Goal: Transaction & Acquisition: Subscribe to service/newsletter

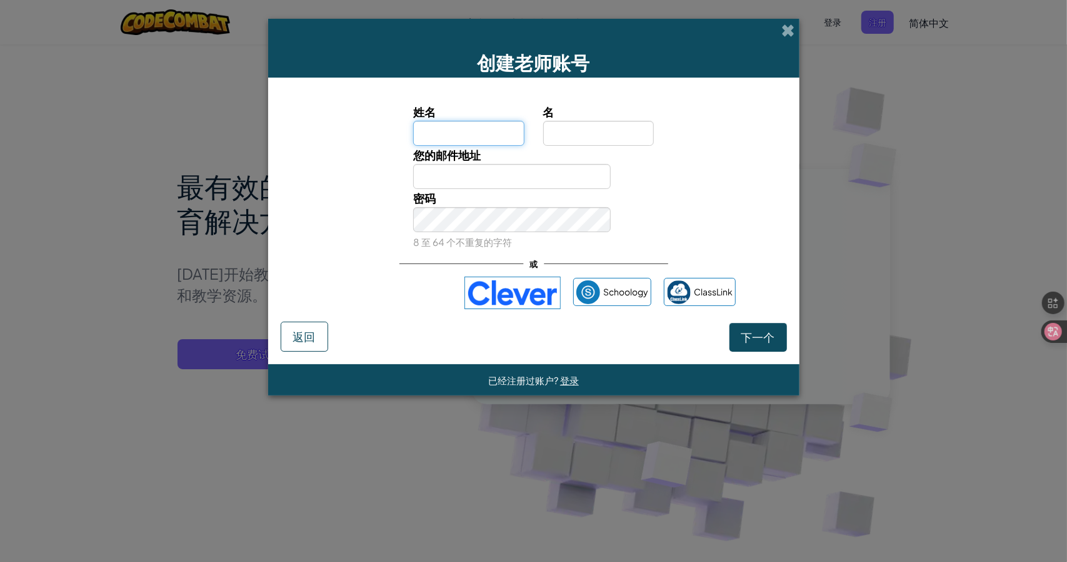
click at [481, 131] on input "姓名" at bounding box center [468, 133] width 111 height 25
click at [582, 129] on input "名" at bounding box center [598, 133] width 111 height 25
click at [526, 186] on input "您的邮件地址" at bounding box center [512, 176] width 198 height 25
drag, startPoint x: 533, startPoint y: 243, endPoint x: 543, endPoint y: 244, distance: 10.2
click at [533, 243] on div "密码 8 至 64 个不重复的字符" at bounding box center [512, 220] width 216 height 62
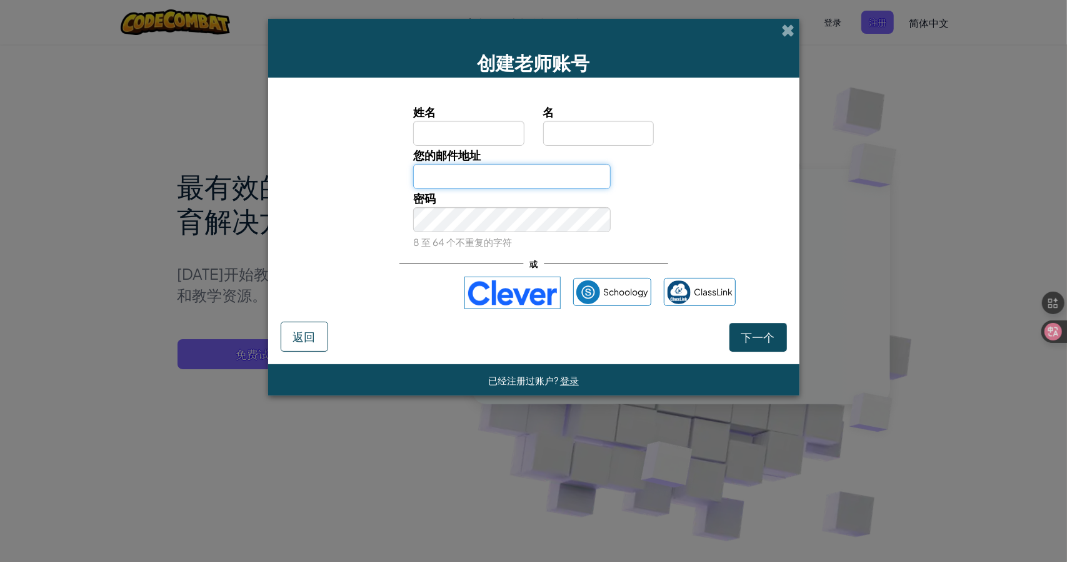
click at [453, 179] on input "您的邮件地址" at bounding box center [512, 176] width 198 height 25
click at [785, 26] on span at bounding box center [788, 30] width 13 height 13
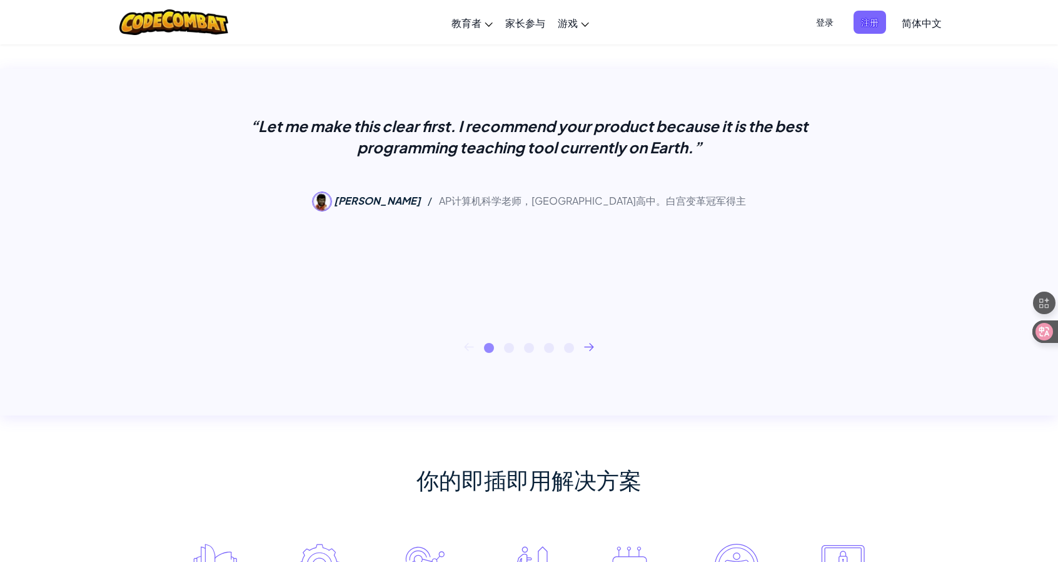
scroll to position [63, 0]
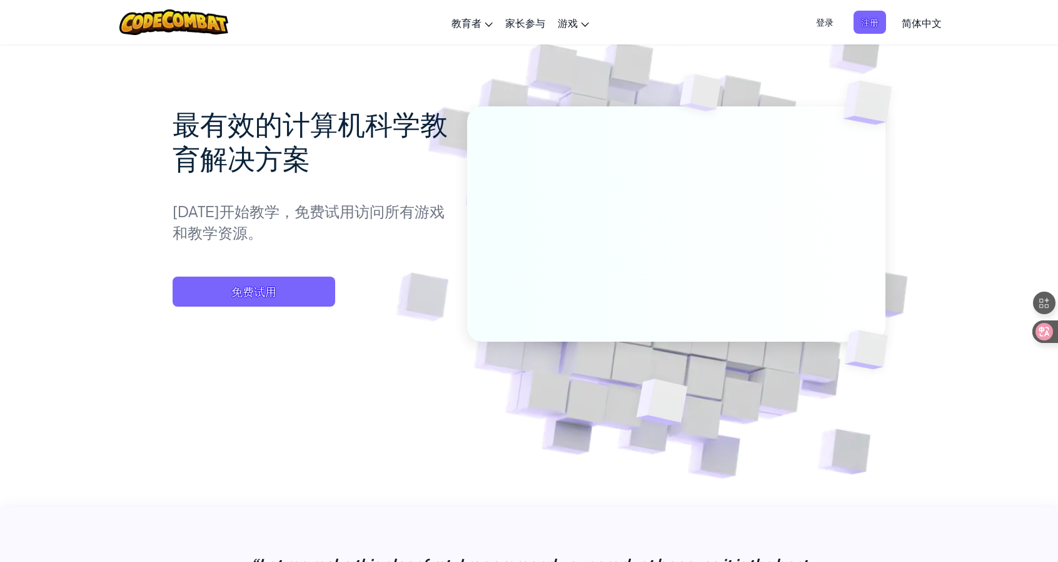
drag, startPoint x: 294, startPoint y: 206, endPoint x: 436, endPoint y: 209, distance: 142.0
click at [436, 209] on p "[DATE]开始教学，免费试用访问所有游戏和教学资源。" at bounding box center [311, 221] width 276 height 43
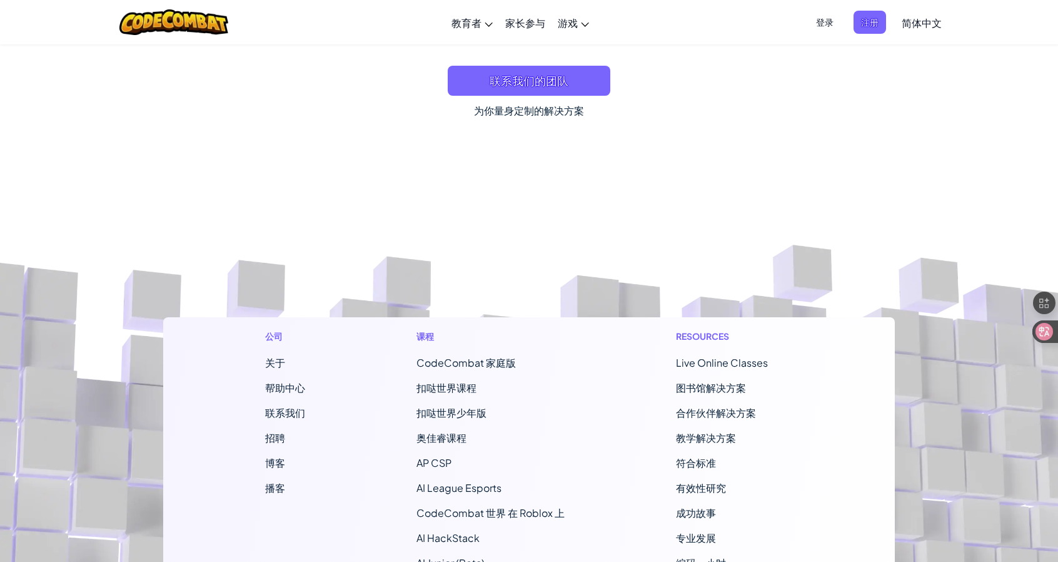
scroll to position [10880, 0]
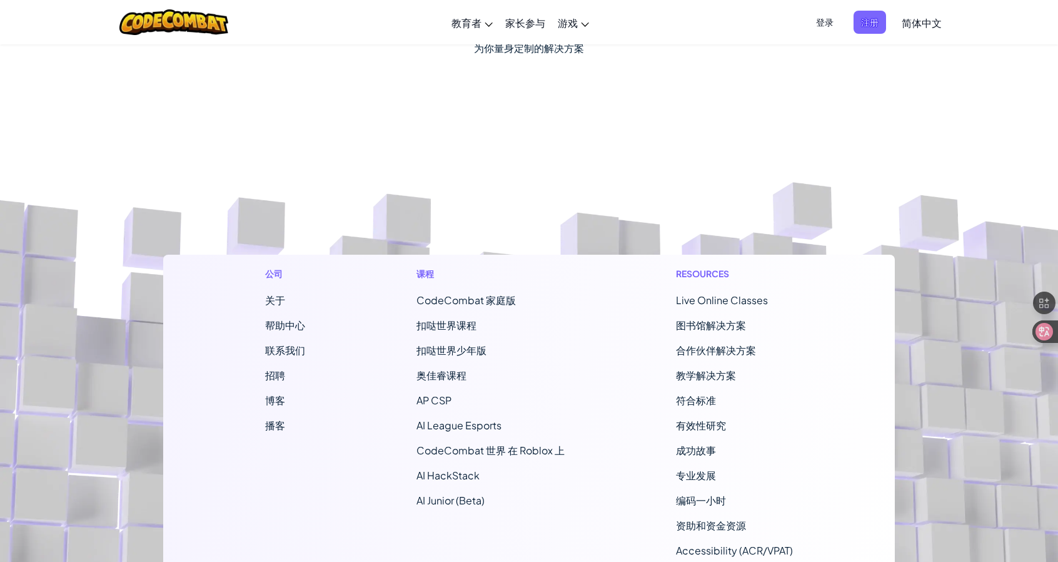
click at [491, 293] on span "CodeCombat 家庭版" at bounding box center [465, 299] width 99 height 13
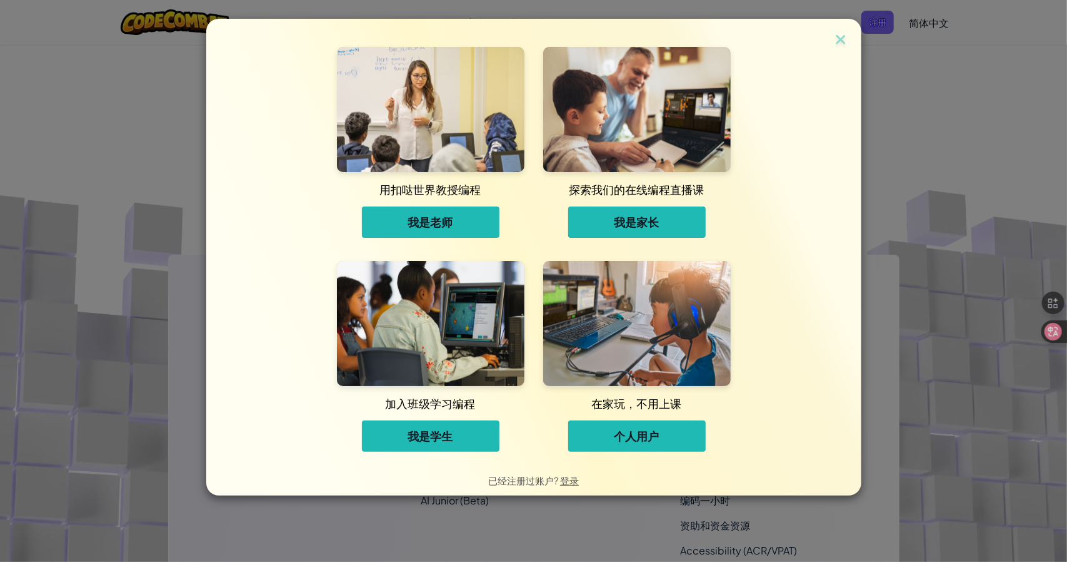
click at [484, 229] on button "我是老师" at bounding box center [431, 221] width 138 height 31
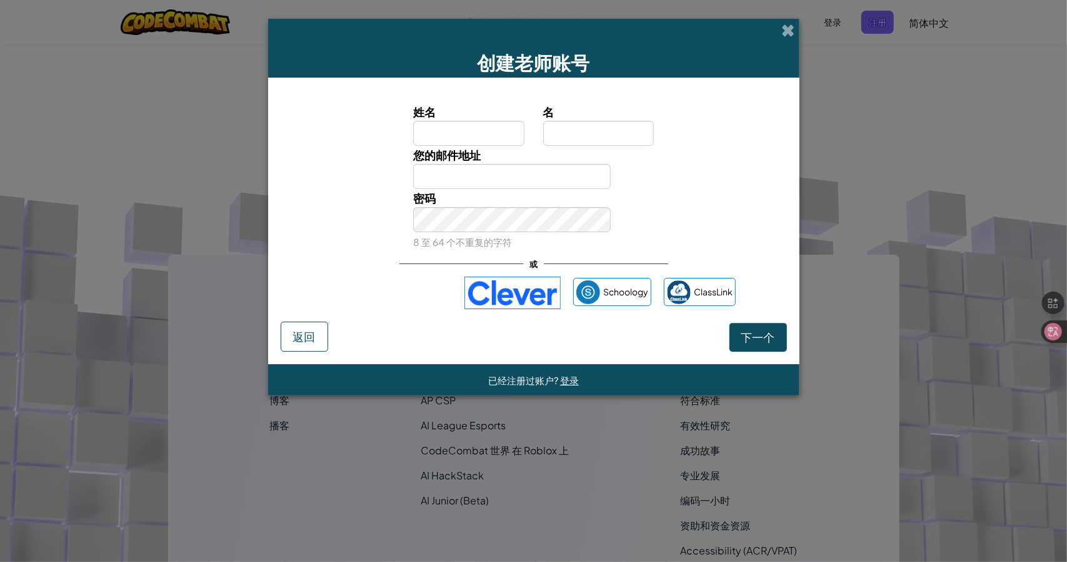
click at [873, 251] on div "创建老师账号 姓名 名 您的邮件地址 密码 8 至 64 个不重复的字符 或 Schoology ClassLink 下一个 返回 已经注册过账户? 登录" at bounding box center [533, 281] width 1067 height 562
click at [779, 42] on div "创建老师账号" at bounding box center [534, 48] width 532 height 59
click at [784, 39] on div "创建老师账号" at bounding box center [534, 48] width 532 height 59
click at [787, 34] on span at bounding box center [788, 30] width 13 height 13
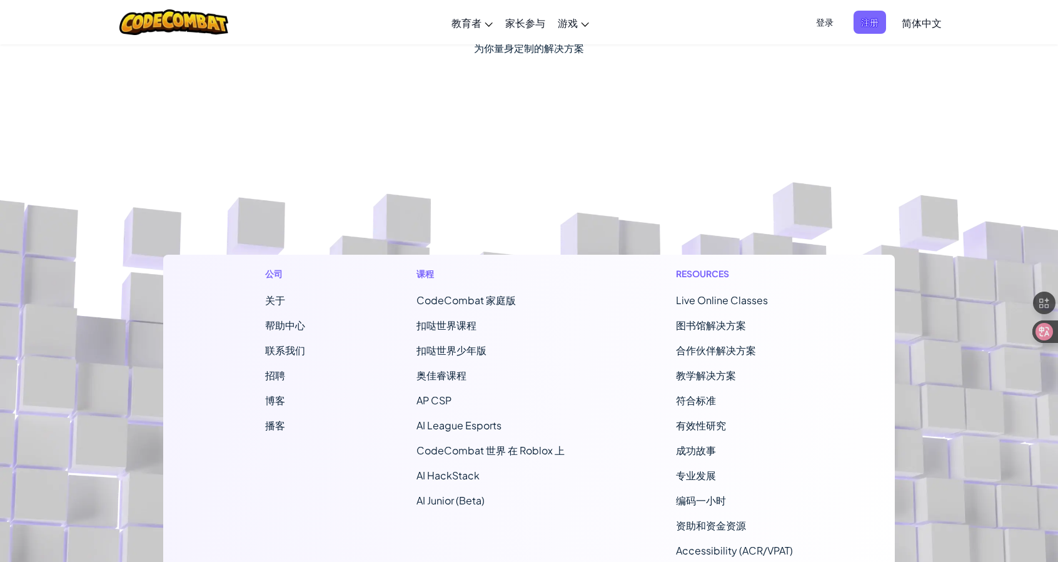
click at [501, 293] on span "CodeCombat 家庭版" at bounding box center [465, 299] width 99 height 13
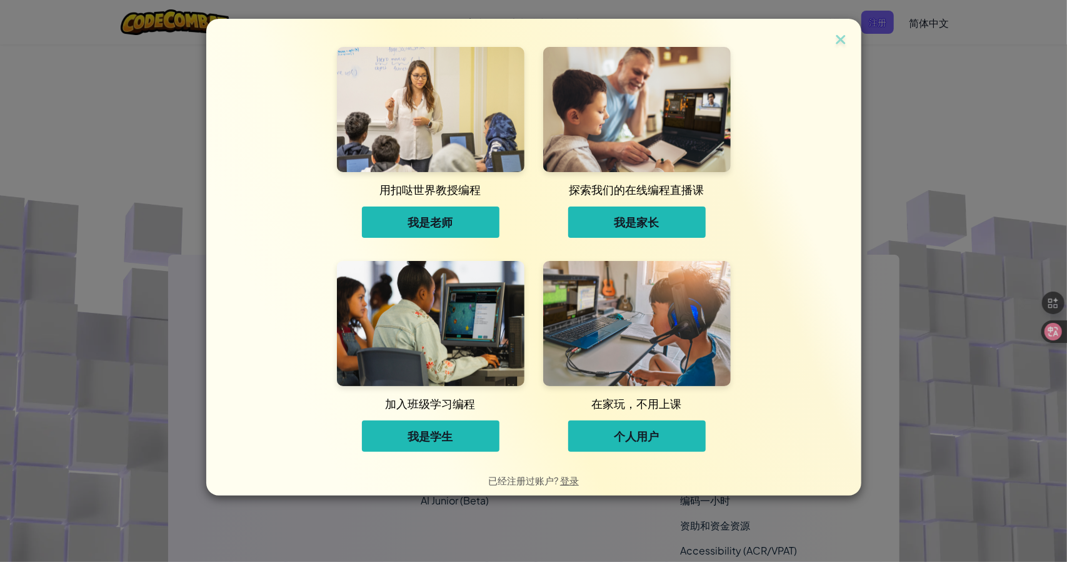
click at [635, 440] on span "个人用户" at bounding box center [637, 435] width 45 height 15
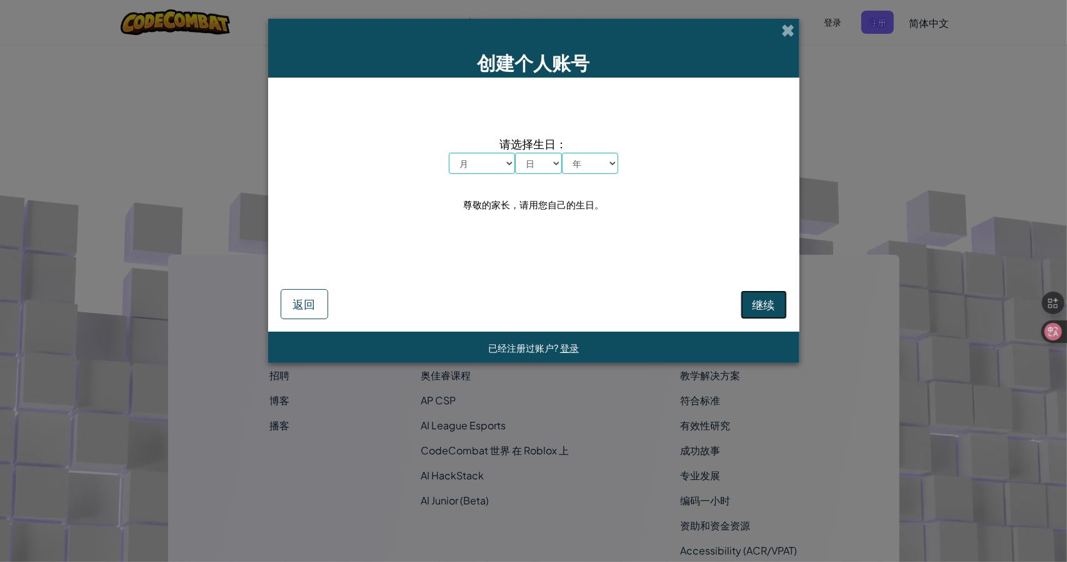
click at [778, 302] on button "继续" at bounding box center [764, 304] width 46 height 29
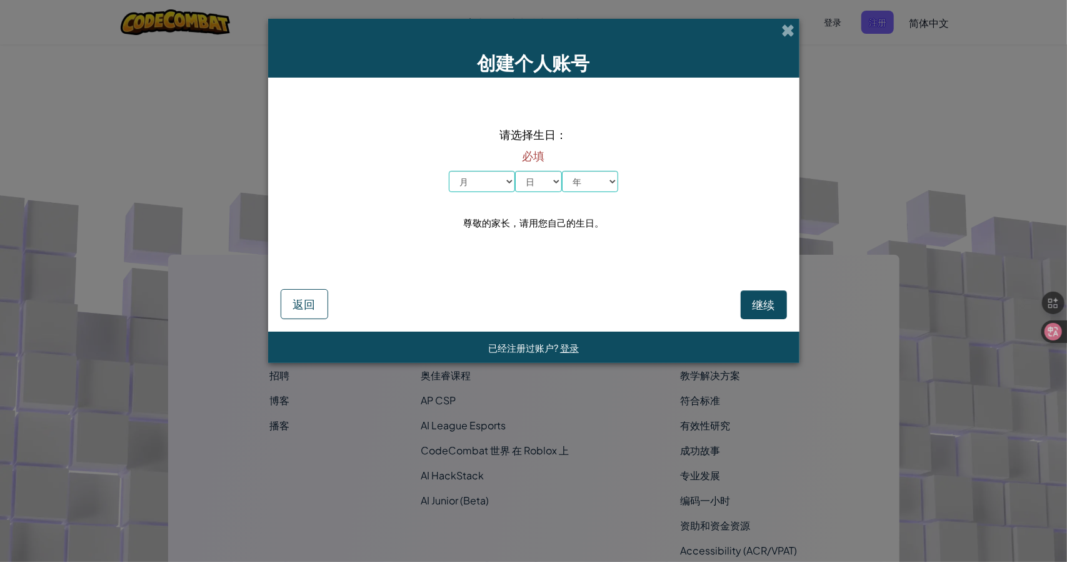
click at [494, 168] on div "必填 月 一月 二月 三月 四月 五月 六月 七月 八月 九月 十月 十一月 十二月 日 1 2 3 4 5 6 7 8 9 10 11 12 13 14 1…" at bounding box center [533, 167] width 169 height 49
click at [485, 186] on select "月 一月 二月 三月 四月 五月 六月 七月 八月 九月 十月 十一月 十二月" at bounding box center [482, 181] width 66 height 21
click at [449, 171] on select "月 一月 二月 三月 四月 五月 六月 七月 八月 九月 十月 十一月 十二月" at bounding box center [482, 181] width 66 height 21
click at [547, 183] on select "日 1 2 3 4 5 6 7 8 9 10 11 12 13 14 15 16 17 18 19 20 21 22 23 24 25 26 27 28 29…" at bounding box center [538, 181] width 47 height 21
select select "2"
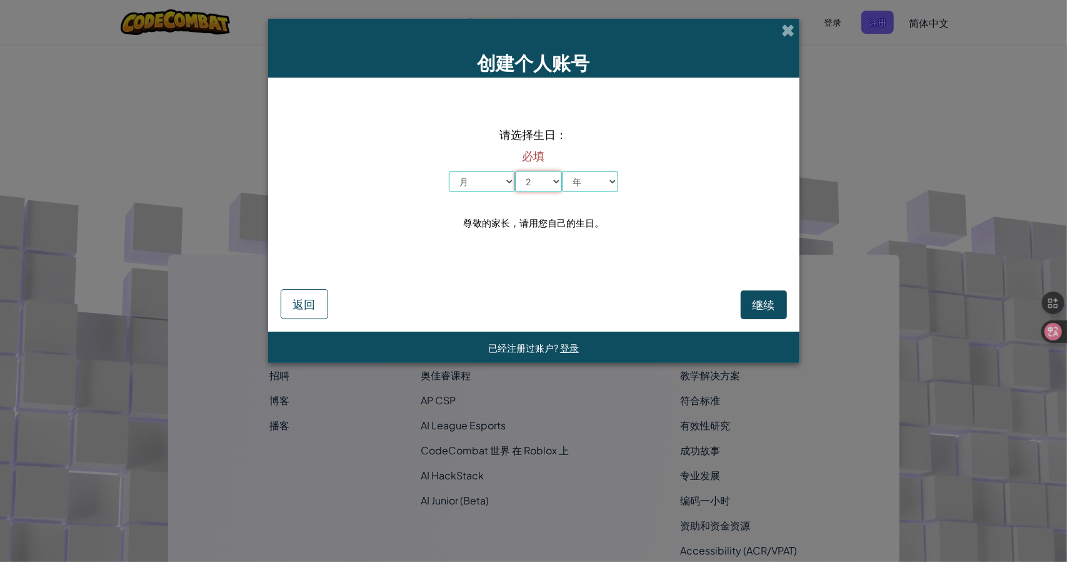
click at [515, 171] on select "日 1 2 3 4 5 6 7 8 9 10 11 12 13 14 15 16 17 18 19 20 21 22 23 24 25 26 27 28 29…" at bounding box center [538, 181] width 47 height 21
click at [474, 178] on select "月 一月 二月 三月 四月 五月 六月 七月 八月 九月 十月 十一月 十二月" at bounding box center [482, 181] width 66 height 21
select select "1"
click at [449, 171] on select "月 一月 二月 三月 四月 五月 六月 七月 八月 九月 十月 十一月 十二月" at bounding box center [482, 181] width 66 height 21
click at [582, 195] on div "请选择生日： 必填 月 一月 二月 三月 四月 五月 六月 七月 八月 九月 十月 十一月 十二月 日 1 2 3 4 5 6 7 8 9 10 11 12 …" at bounding box center [534, 178] width 506 height 176
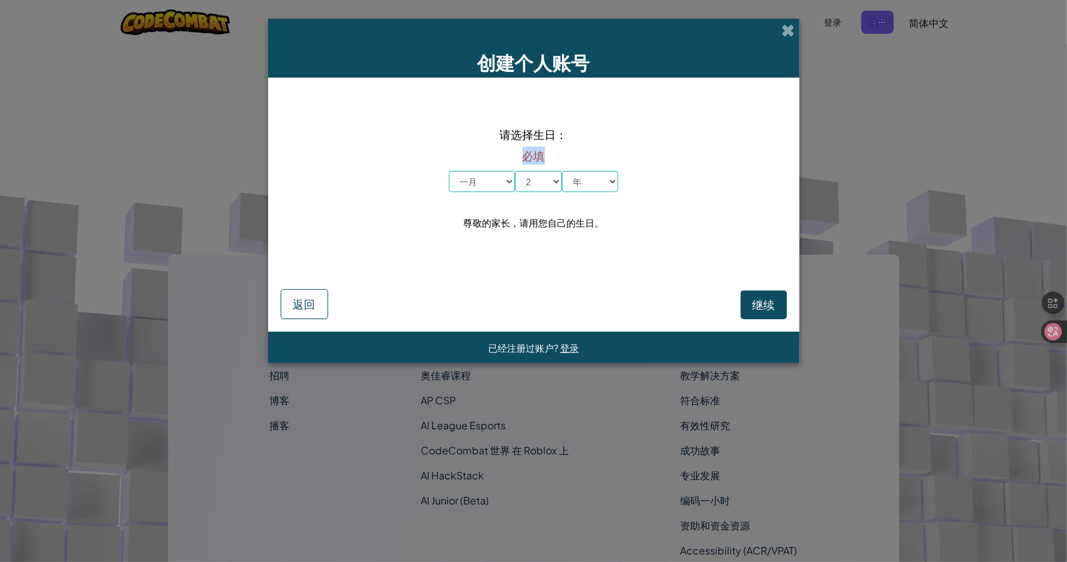
click at [580, 195] on div "请选择生日： 必填 月 一月 二月 三月 四月 五月 六月 七月 八月 九月 十月 十一月 十二月 日 1 2 3 4 5 6 7 8 9 10 11 12 …" at bounding box center [534, 178] width 506 height 176
click at [583, 193] on div "请选择生日： 必填 月 一月 二月 三月 四月 五月 六月 七月 八月 九月 十月 十一月 十二月 日 1 2 3 4 5 6 7 8 9 10 11 12 …" at bounding box center [534, 178] width 506 height 176
click at [584, 191] on select "年 2025 2024 2023 2022 2021 2020 2019 2018 2017 2016 2015 2014 2013 2012 2011 20…" at bounding box center [590, 181] width 56 height 21
select select "2025"
click at [562, 171] on select "年 2025 2024 2023 2022 2021 2020 2019 2018 2017 2016 2015 2014 2013 2012 2011 20…" at bounding box center [590, 181] width 56 height 21
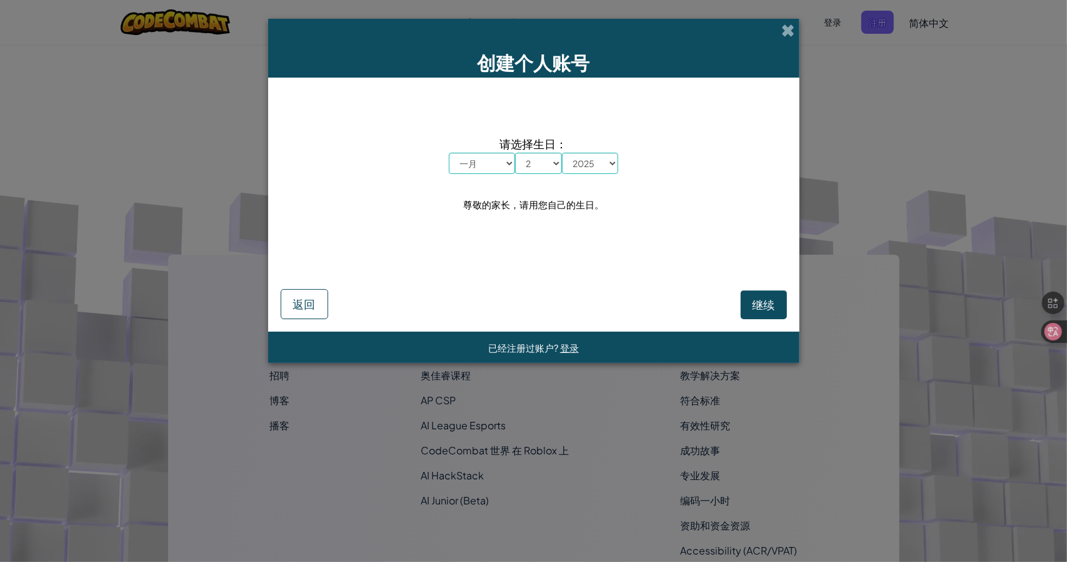
click at [794, 311] on form "请选择生日： 月 一月 二月 三月 四月 五月 六月 七月 八月 九月 十月 十一月 十二月 日 1 2 3 4 5 6 7 8 9 10 11 12 13 …" at bounding box center [534, 205] width 532 height 254
click at [782, 308] on form "请选择生日： 月 一月 二月 三月 四月 五月 六月 七月 八月 九月 十月 十一月 十二月 日 1 2 3 4 5 6 7 8 9 10 11 12 13 …" at bounding box center [534, 205] width 532 height 254
click at [782, 308] on button "继续" at bounding box center [764, 304] width 46 height 29
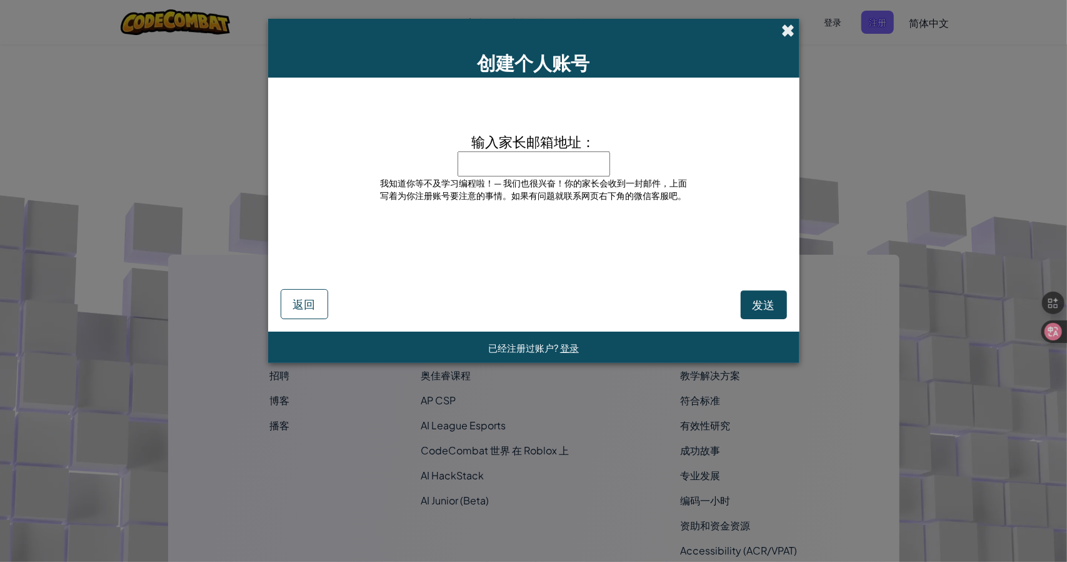
click at [790, 29] on span at bounding box center [788, 30] width 13 height 13
